Goal: Task Accomplishment & Management: Manage account settings

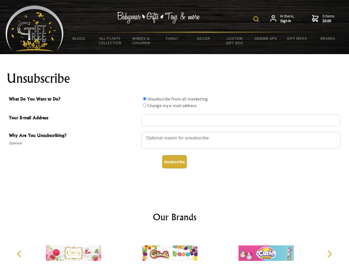
click at [257, 19] on img at bounding box center [256, 19] width 6 height 6
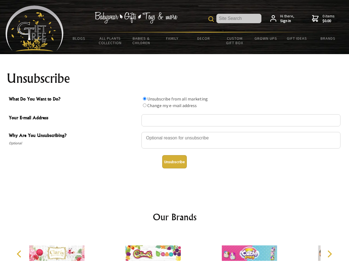
click at [174, 132] on div at bounding box center [240, 140] width 199 height 19
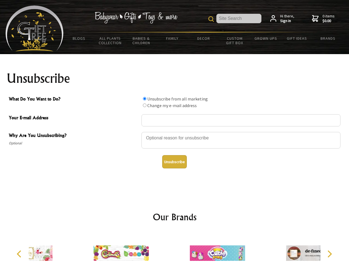
click at [144, 99] on input "What Do You Want to Do?" at bounding box center [145, 99] width 4 height 4
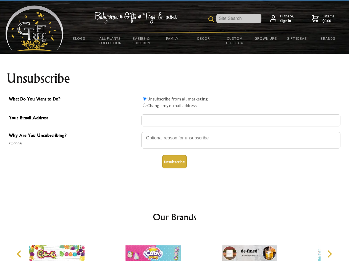
click at [144, 105] on input "What Do You Want to Do?" at bounding box center [145, 106] width 4 height 4
radio input "true"
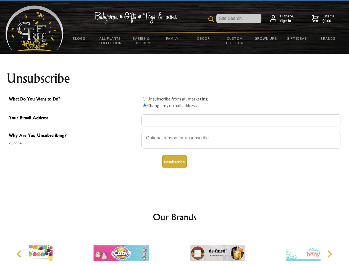
click at [174, 162] on button "Unsubscribe" at bounding box center [174, 161] width 25 height 13
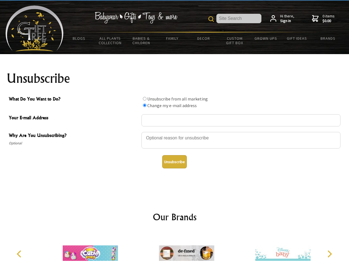
click at [174, 249] on img at bounding box center [186, 252] width 55 height 41
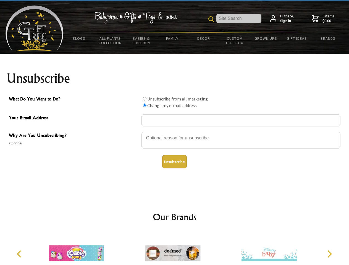
click at [20, 254] on icon "Previous" at bounding box center [19, 253] width 7 height 7
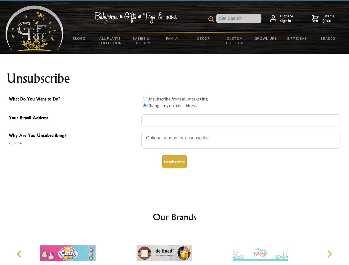
click at [329, 254] on icon "Next" at bounding box center [328, 253] width 7 height 7
